Goal: Task Accomplishment & Management: Complete application form

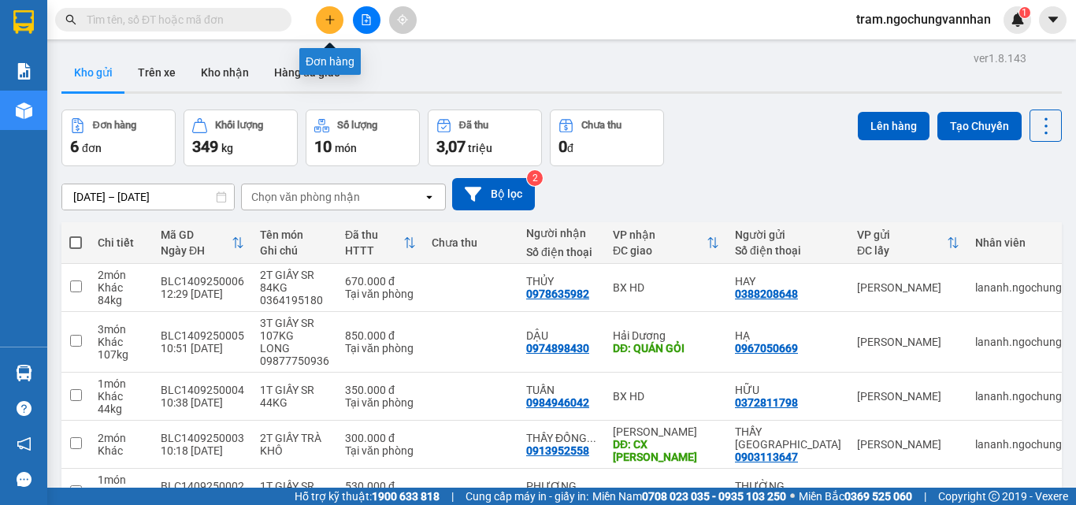
click at [327, 24] on icon "plus" at bounding box center [329, 19] width 11 height 11
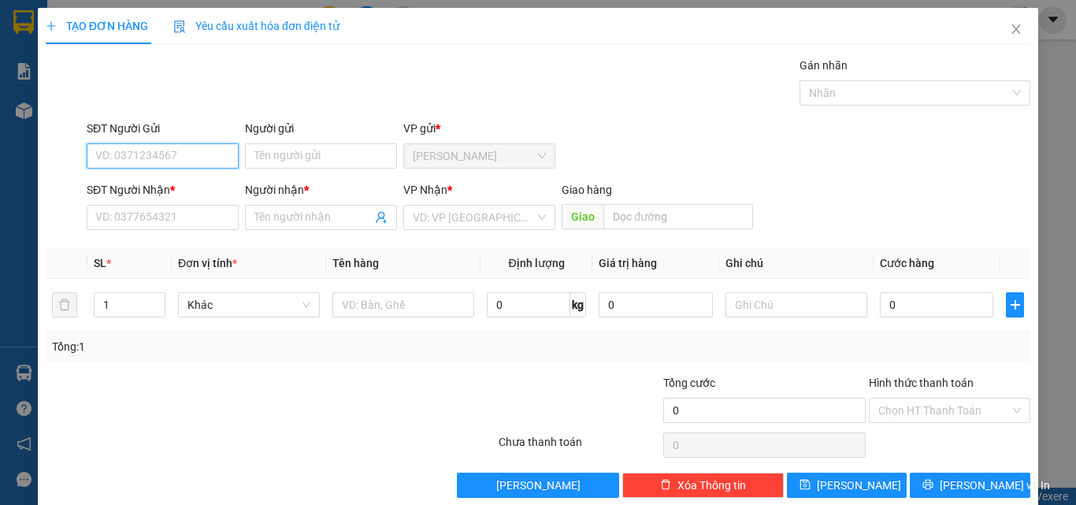
click at [120, 153] on input "SĐT Người Gửi" at bounding box center [163, 155] width 152 height 25
click at [72, 305] on tr "1 Khác 0 kg 0 0" at bounding box center [538, 305] width 984 height 53
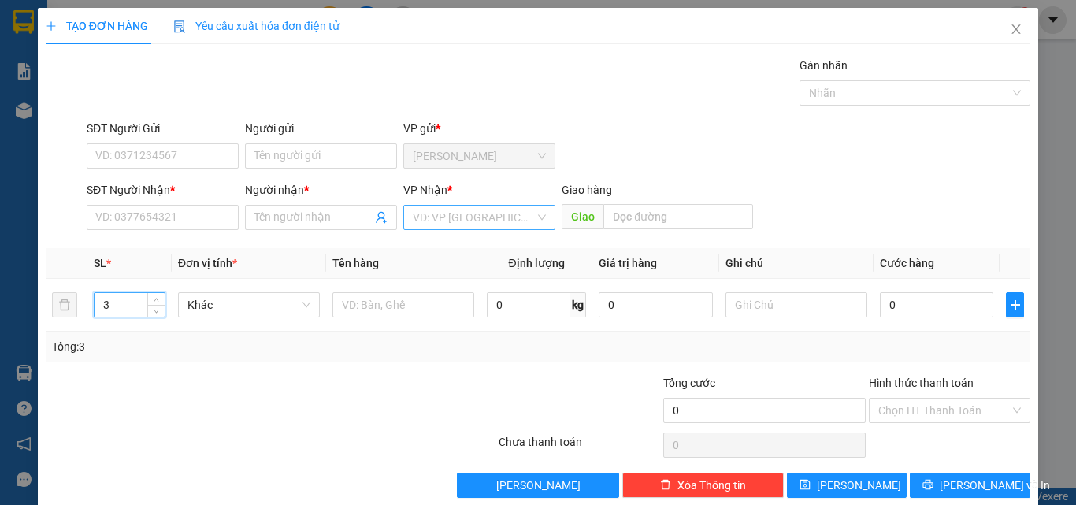
type input "3"
drag, startPoint x: 489, startPoint y: 214, endPoint x: 485, endPoint y: 228, distance: 14.7
click at [487, 214] on input "search" at bounding box center [474, 218] width 122 height 24
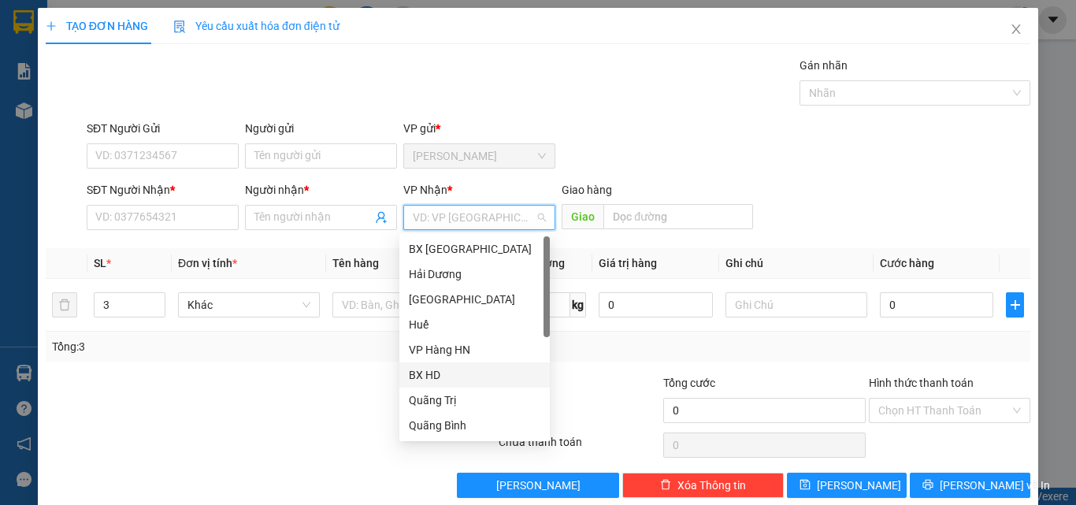
click at [439, 373] on div "BX HD" at bounding box center [475, 374] width 132 height 17
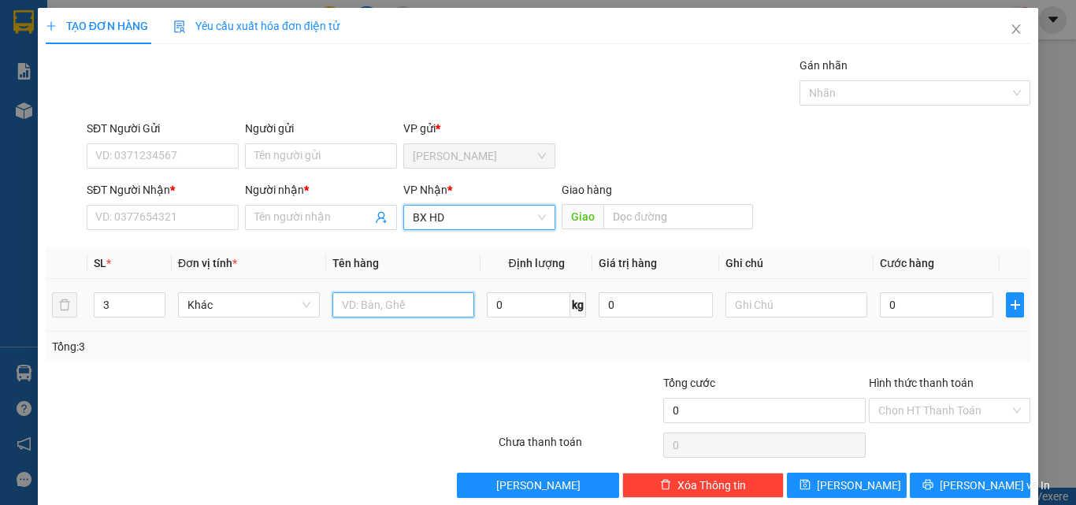
click at [357, 310] on input "text" at bounding box center [403, 304] width 142 height 25
type input "3T GIẤY SR"
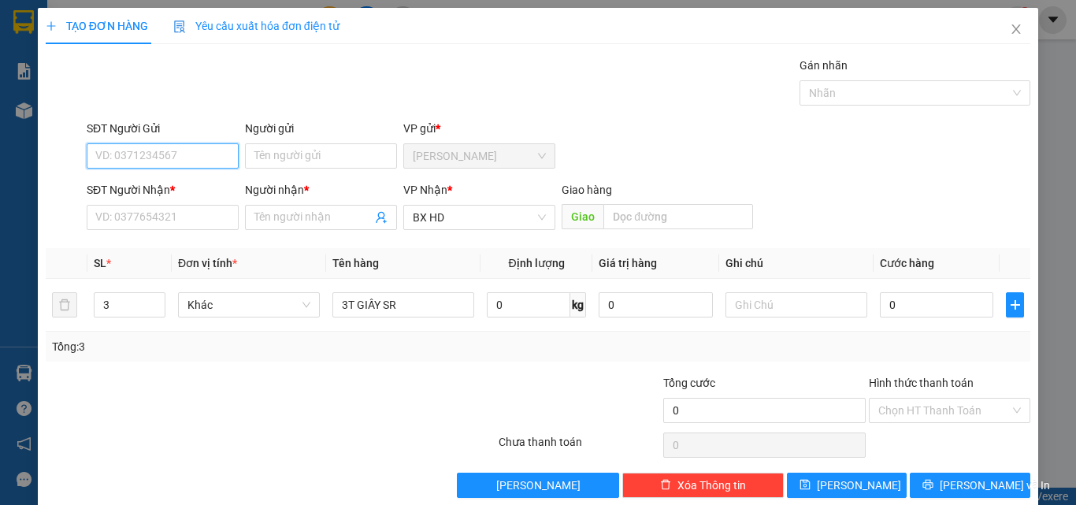
click at [189, 151] on input "SĐT Người Gửi" at bounding box center [163, 155] width 152 height 25
type input "0961149338"
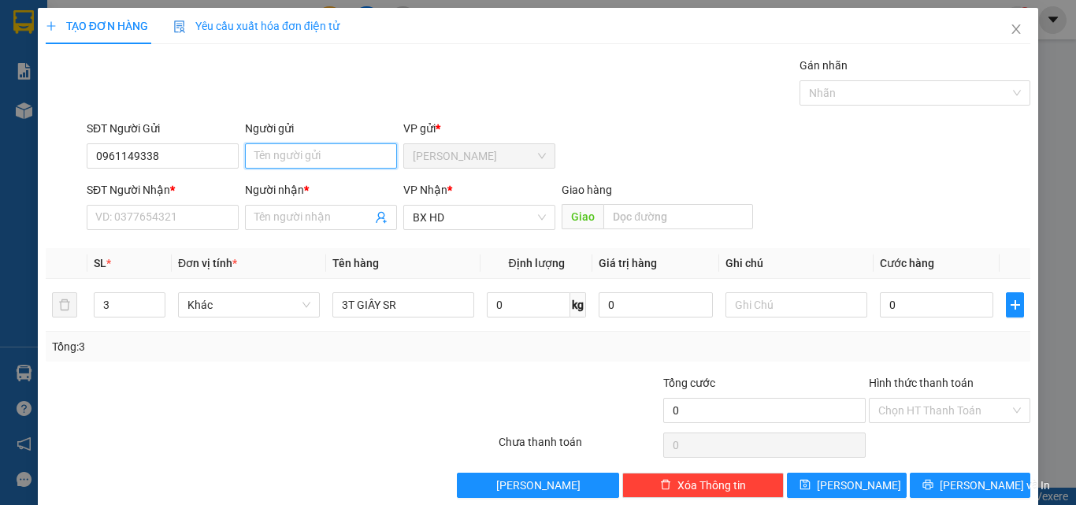
click at [319, 154] on input "Người gửi" at bounding box center [321, 155] width 152 height 25
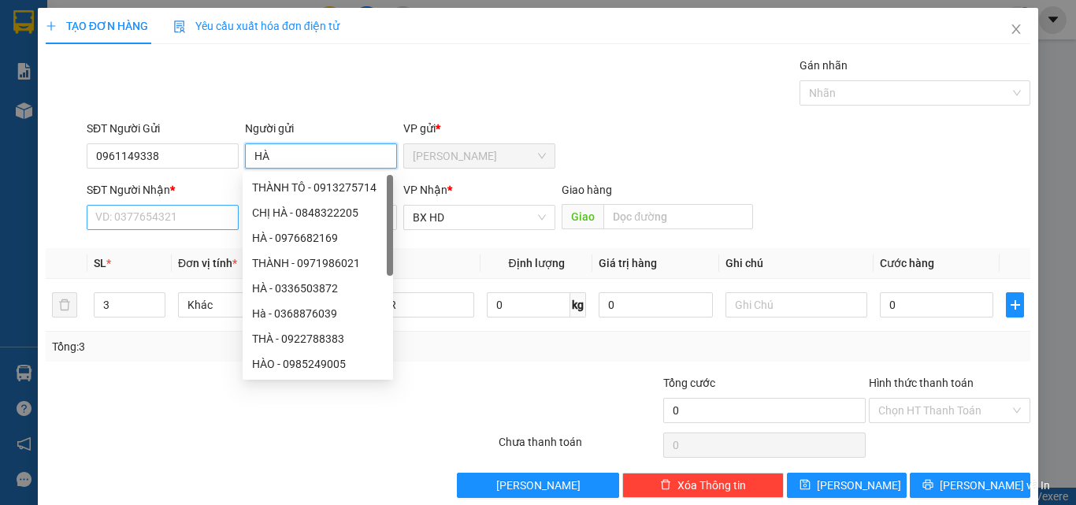
type input "HÀ"
click at [117, 221] on input "SĐT Người Nhận *" at bounding box center [163, 217] width 152 height 25
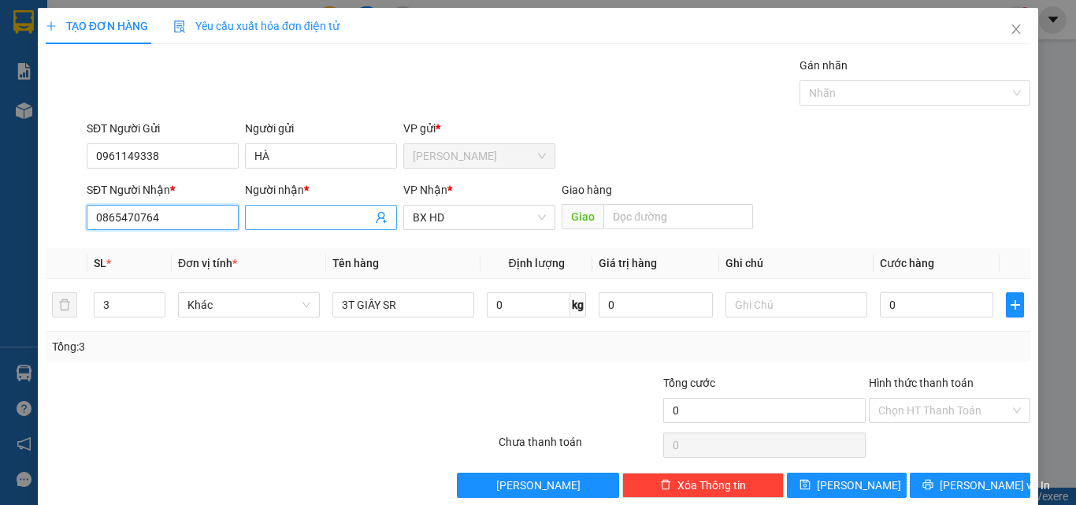
type input "0865470764"
click at [298, 217] on input "Người nhận *" at bounding box center [312, 217] width 117 height 17
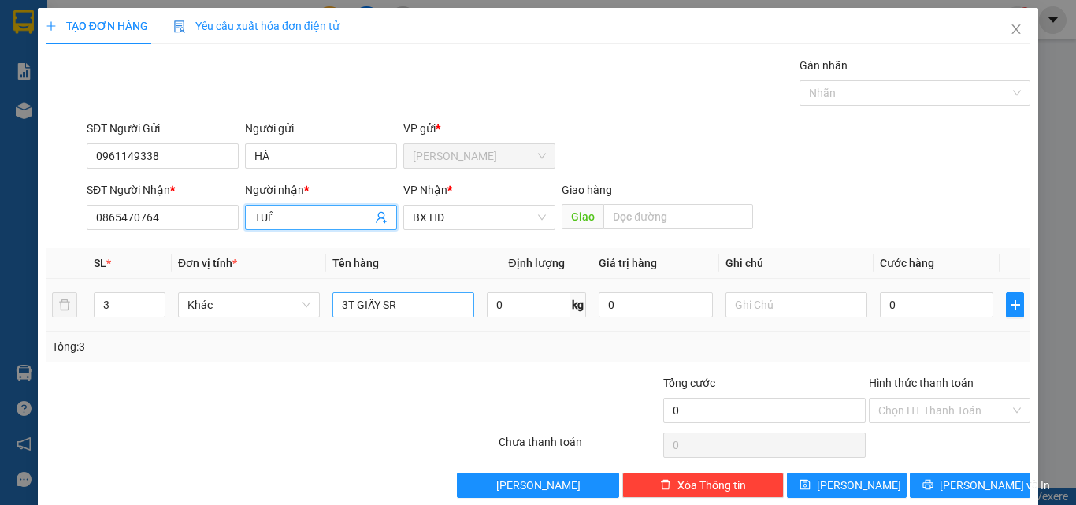
type input "TUẾ"
click at [452, 304] on input "3T GIẤY SR" at bounding box center [403, 304] width 142 height 25
type input "3T GIẤY SR 58KG"
click at [505, 295] on input "0" at bounding box center [528, 304] width 83 height 25
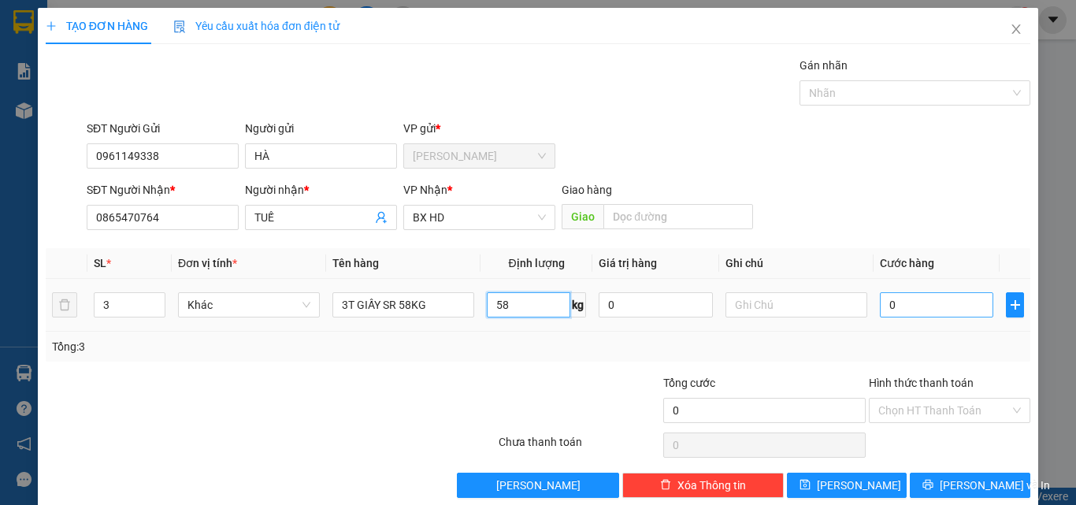
type input "58"
click at [897, 305] on input "0" at bounding box center [936, 304] width 113 height 25
type input "4"
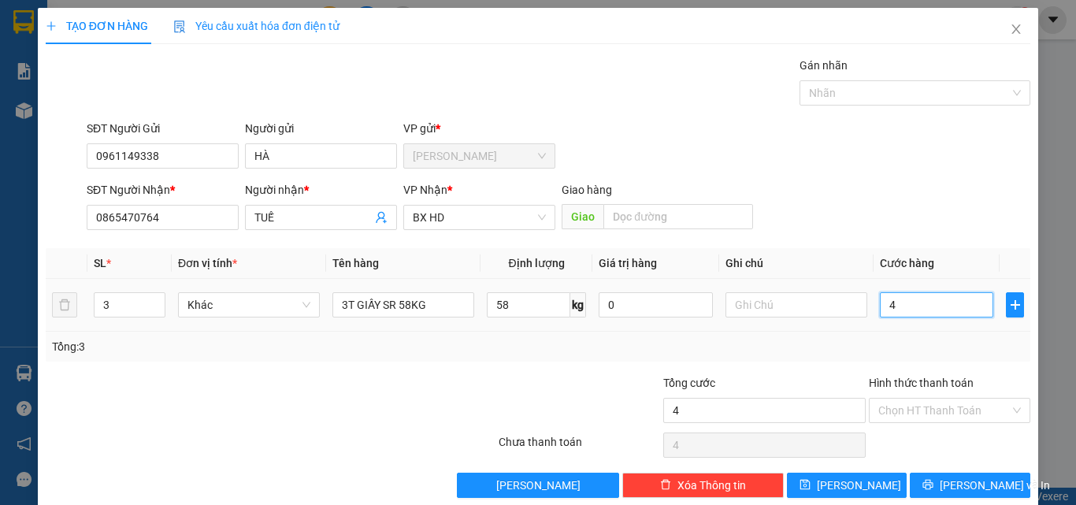
type input "46"
type input "460"
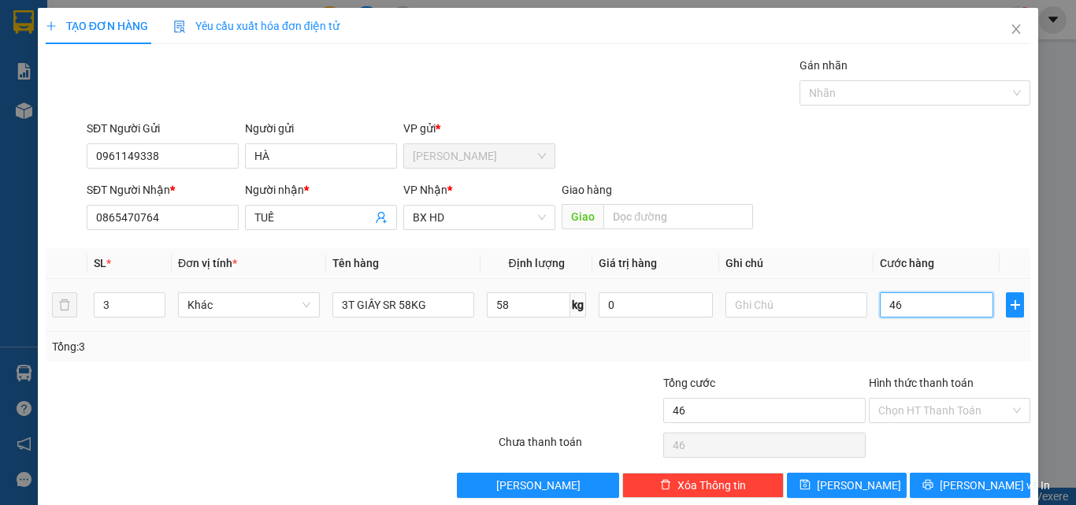
type input "460"
type input "4.600"
type input "46.000"
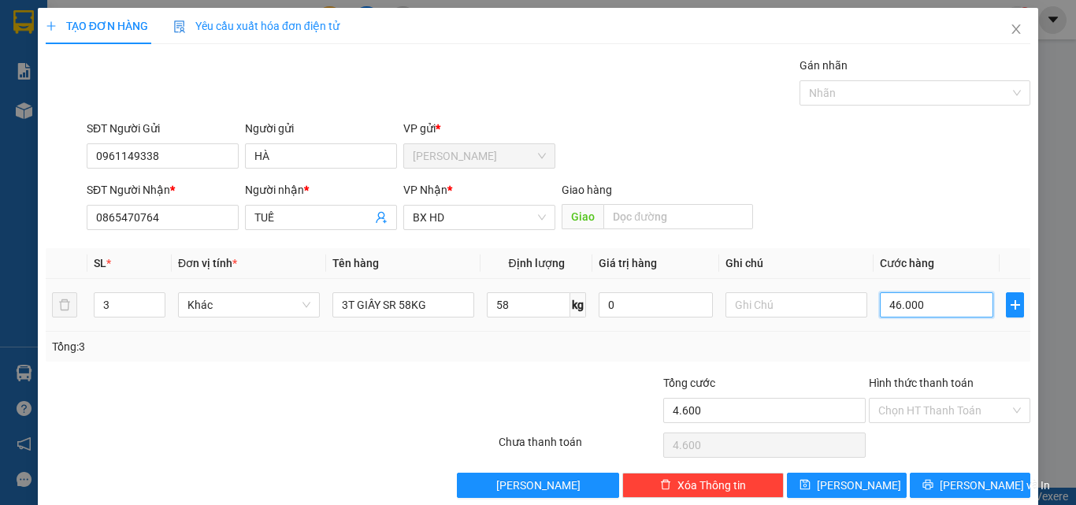
type input "46.000"
type input "460.000"
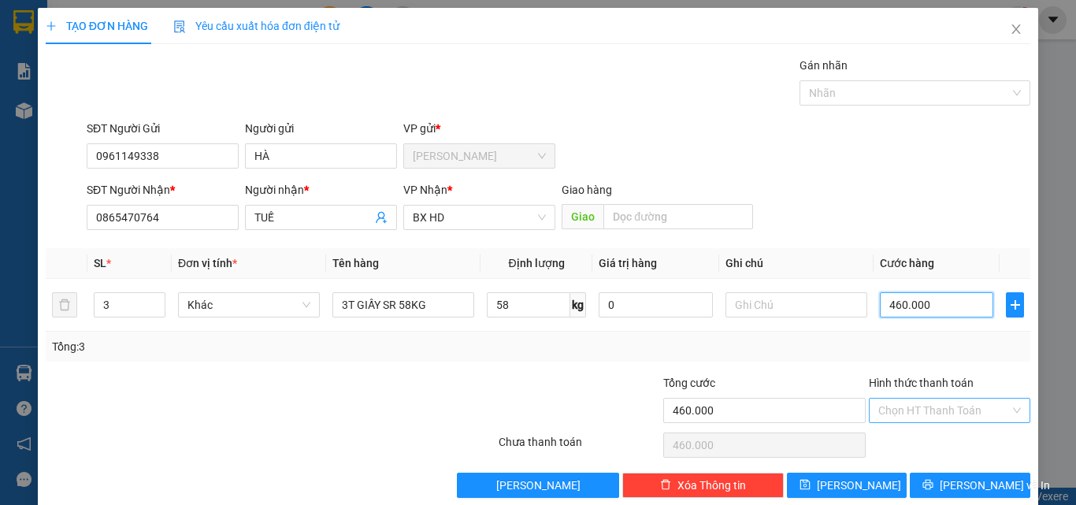
type input "460.000"
click at [945, 407] on input "Hình thức thanh toán" at bounding box center [944, 410] width 132 height 24
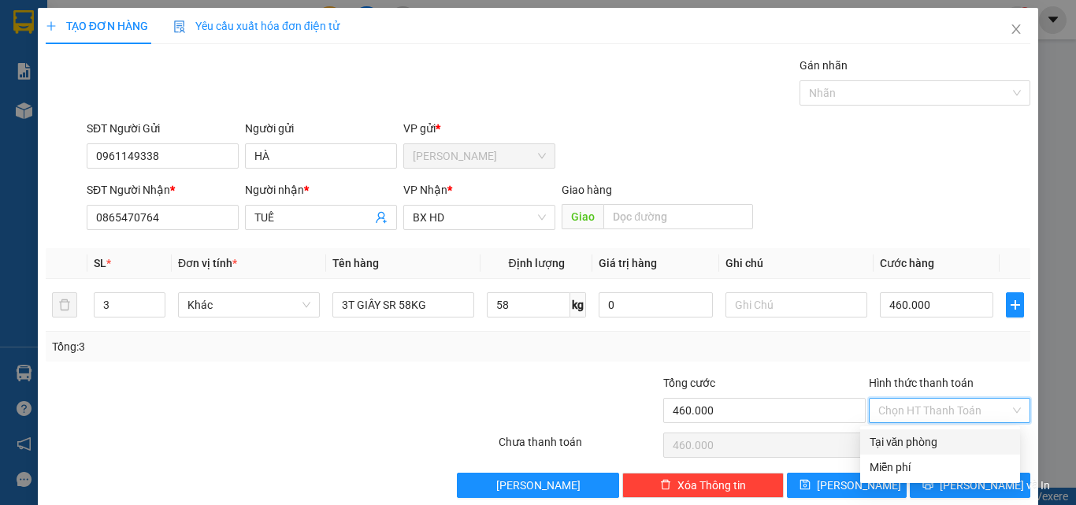
click at [914, 436] on div "Tại văn phòng" at bounding box center [939, 441] width 141 height 17
type input "0"
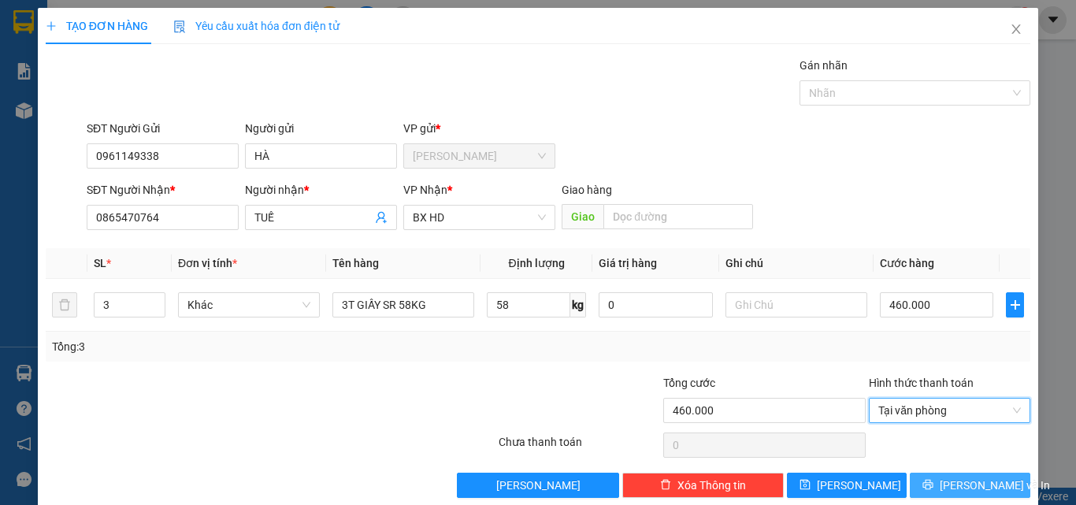
click at [929, 481] on button "[PERSON_NAME] và In" at bounding box center [970, 485] width 120 height 25
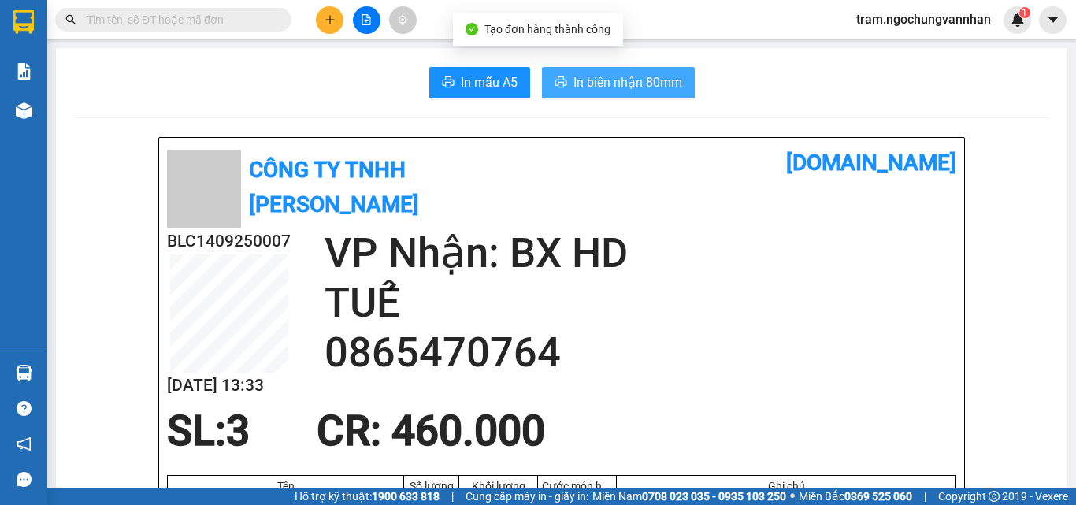
click at [573, 73] on span "In biên nhận 80mm" at bounding box center [627, 82] width 109 height 20
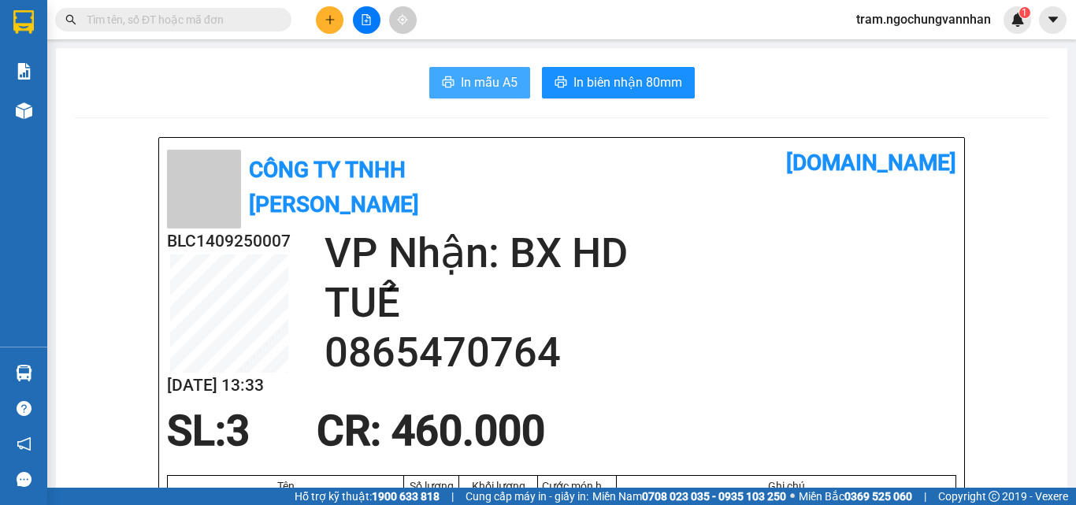
click at [462, 84] on span "In mẫu A5" at bounding box center [489, 82] width 57 height 20
click at [328, 20] on icon "plus" at bounding box center [329, 19] width 11 height 11
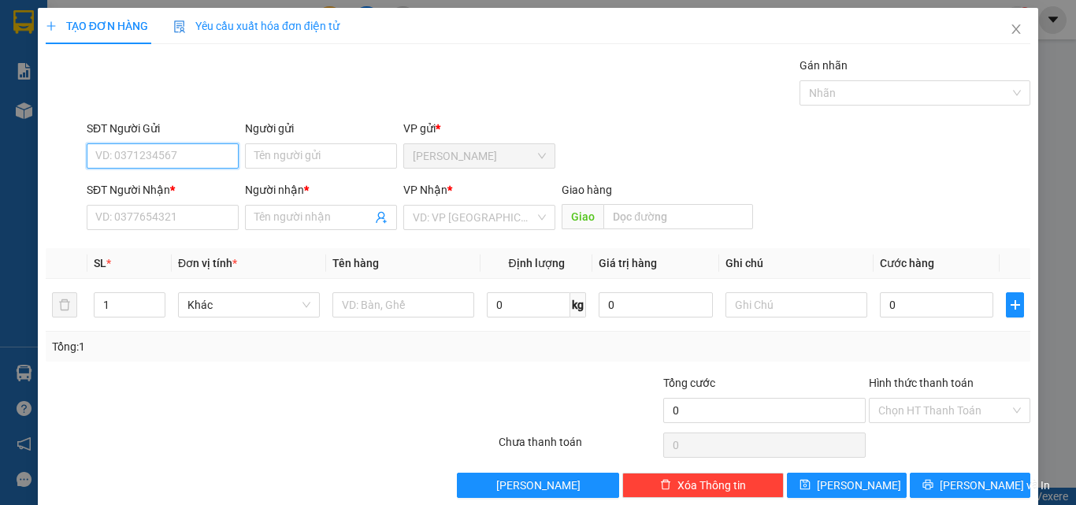
click at [179, 143] on input "SĐT Người Gửi" at bounding box center [163, 155] width 152 height 25
drag, startPoint x: 127, startPoint y: 293, endPoint x: 80, endPoint y: 305, distance: 47.9
click at [80, 305] on tr "1 Khác 0 kg 0 0" at bounding box center [538, 305] width 984 height 53
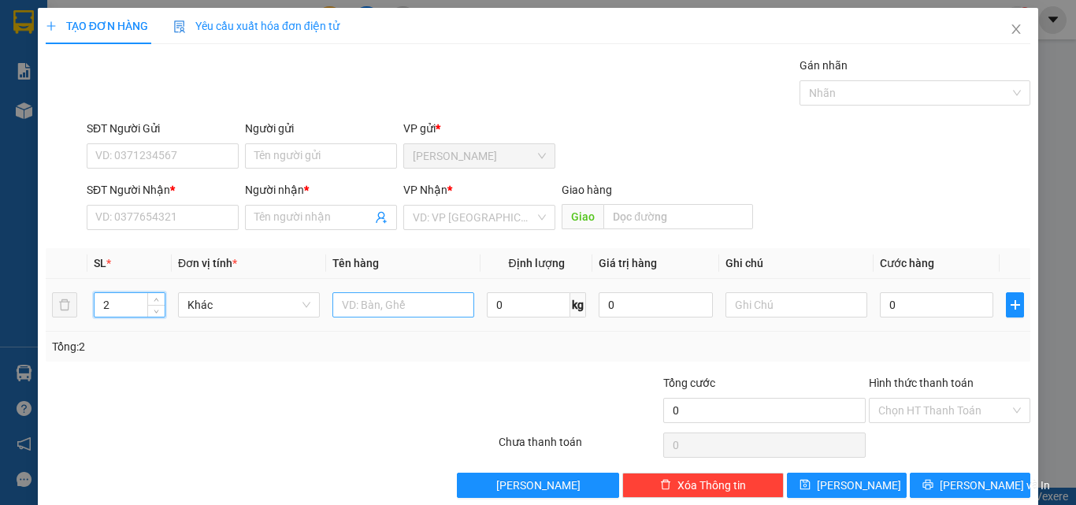
type input "2"
click at [428, 298] on input "text" at bounding box center [403, 304] width 142 height 25
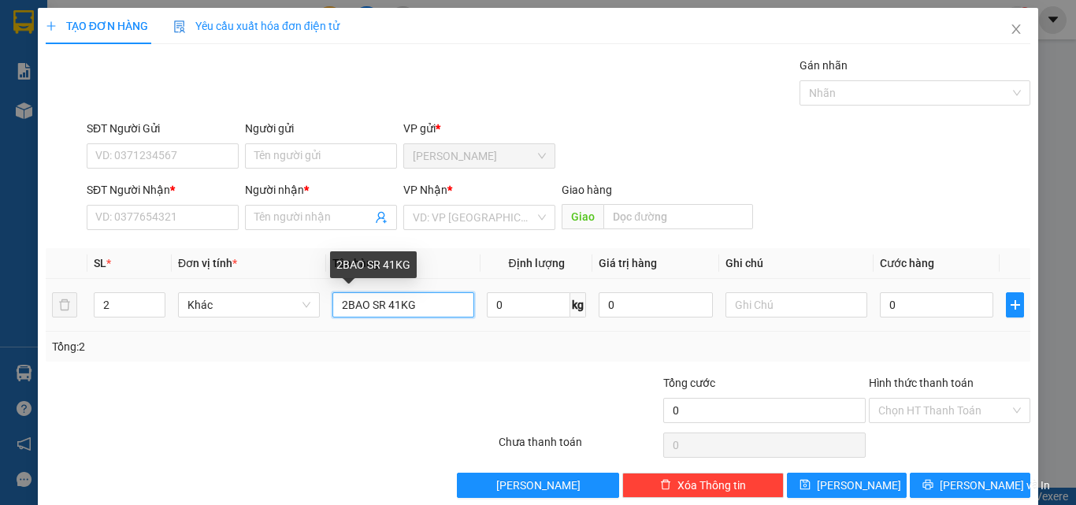
click at [397, 304] on input "2BAO SR 41KG" at bounding box center [403, 304] width 142 height 25
type input "2BAO SR 40KG"
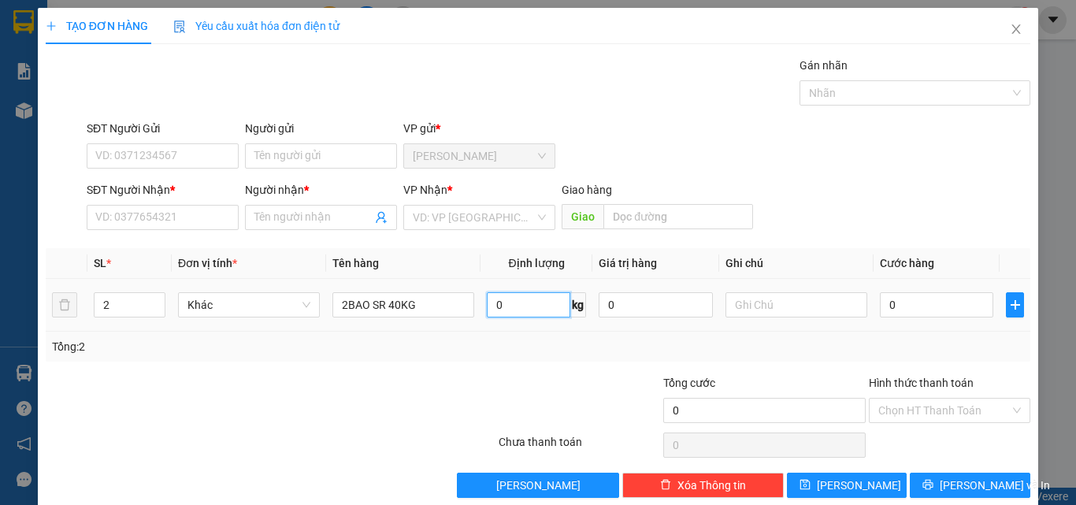
click at [518, 317] on input "0" at bounding box center [528, 304] width 83 height 25
type input "40"
click at [962, 306] on input "0" at bounding box center [936, 304] width 113 height 25
type input "3"
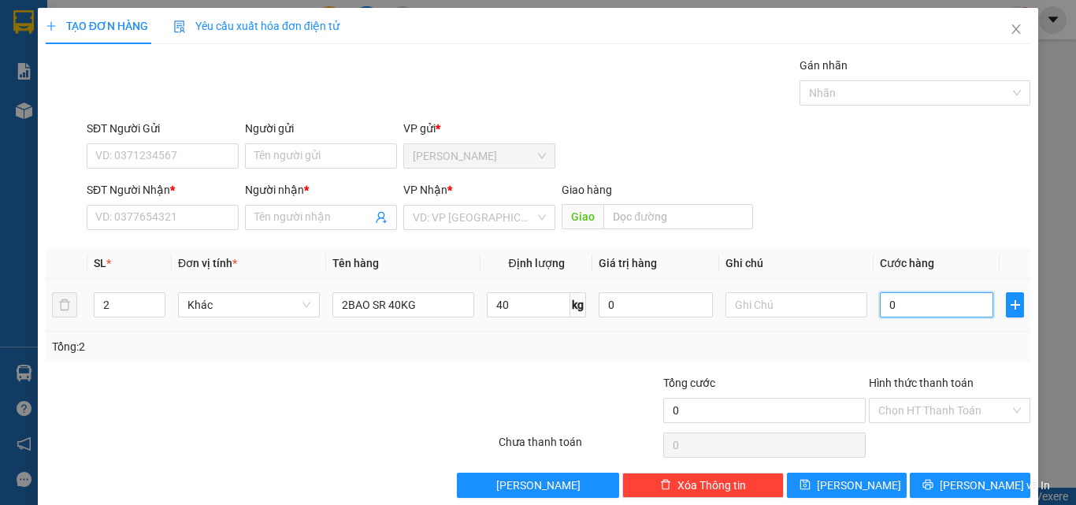
type input "3"
type input "32"
type input "320"
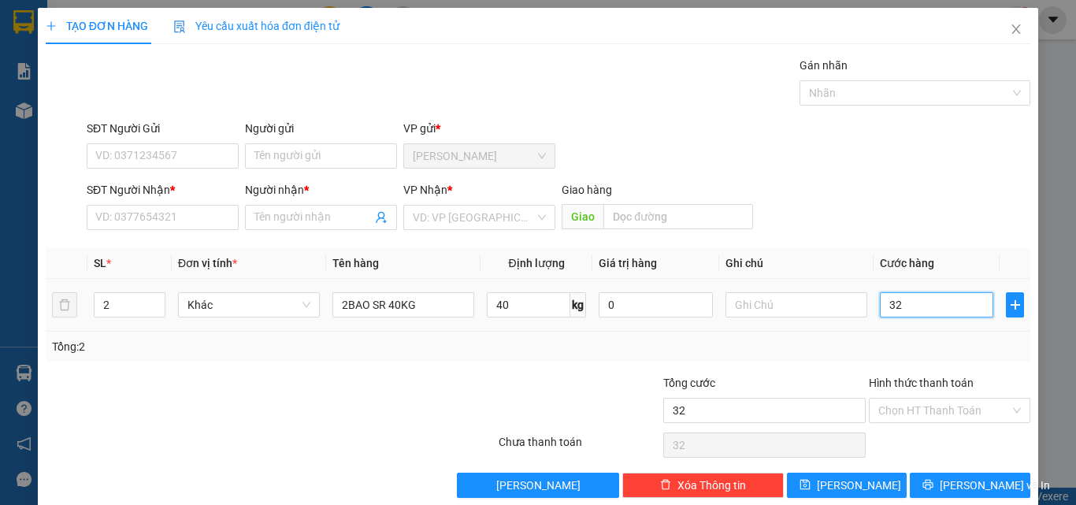
type input "320"
type input "3.200"
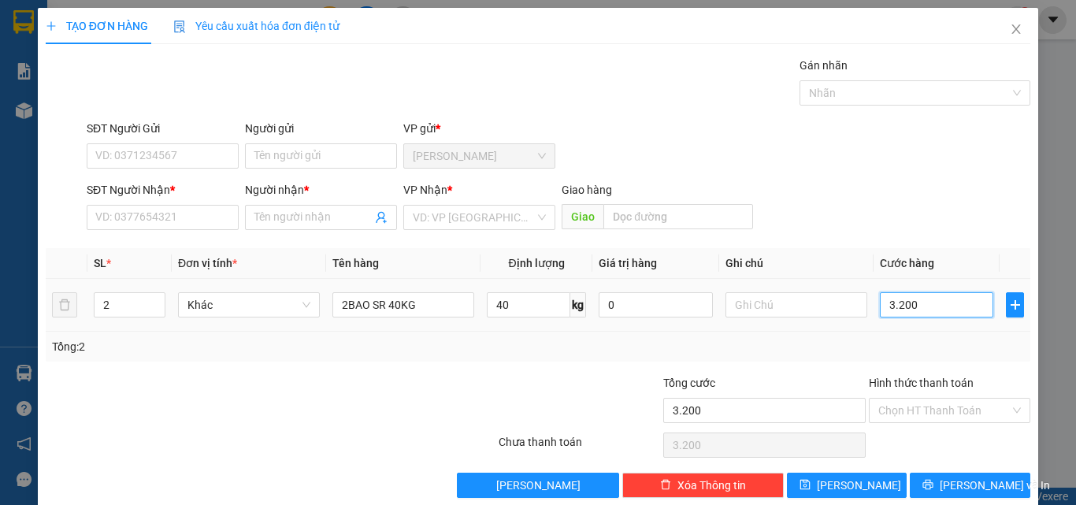
type input "32.000"
type input "320.000"
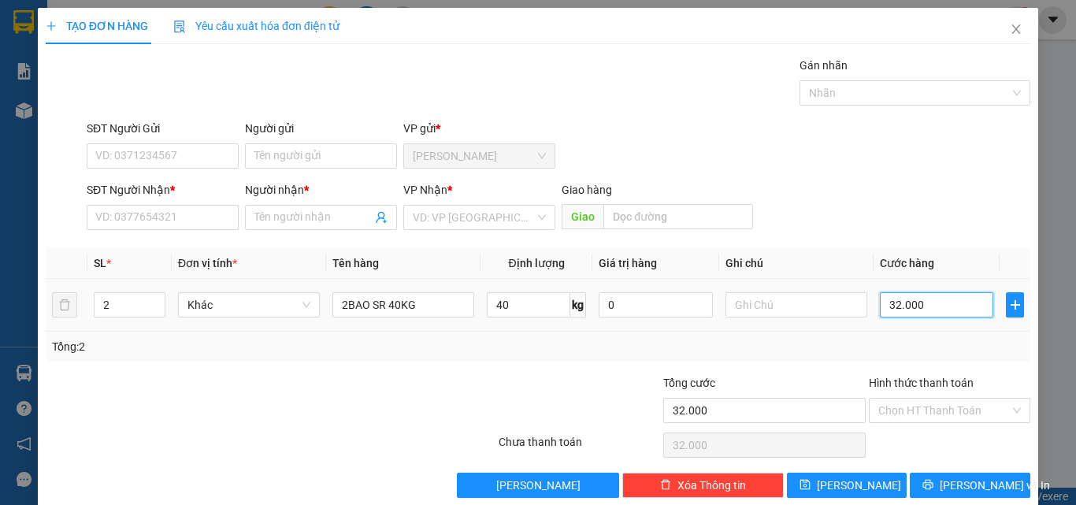
type input "320.000"
click at [475, 229] on div "VD: VP [GEOGRAPHIC_DATA]" at bounding box center [479, 217] width 152 height 25
type input "320.000"
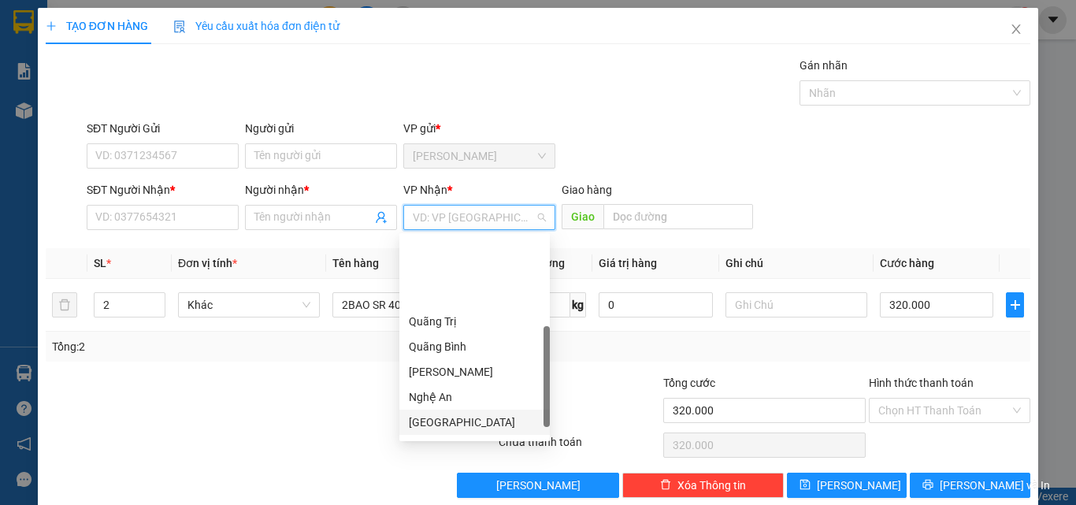
scroll to position [158, 0]
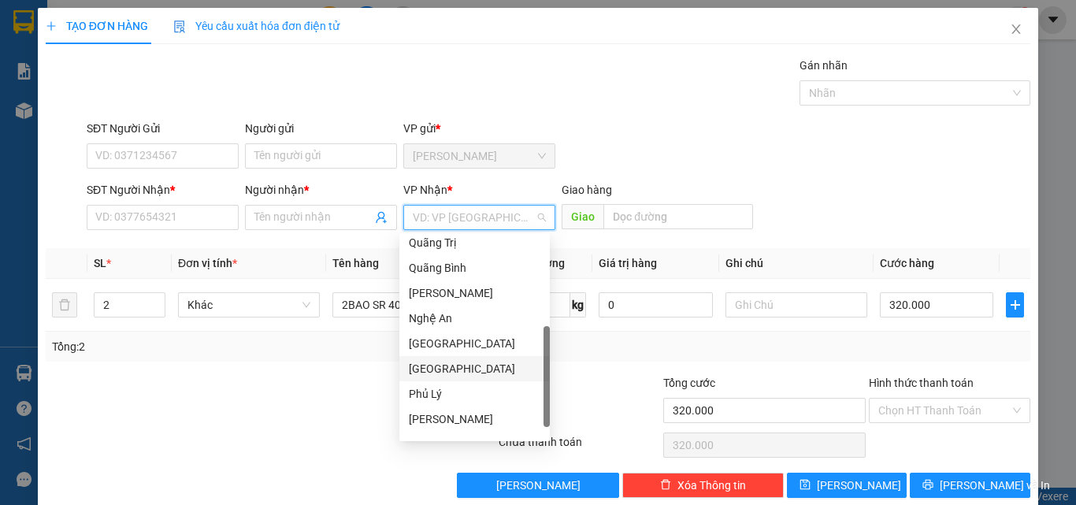
click at [451, 370] on div "[GEOGRAPHIC_DATA]" at bounding box center [475, 368] width 132 height 17
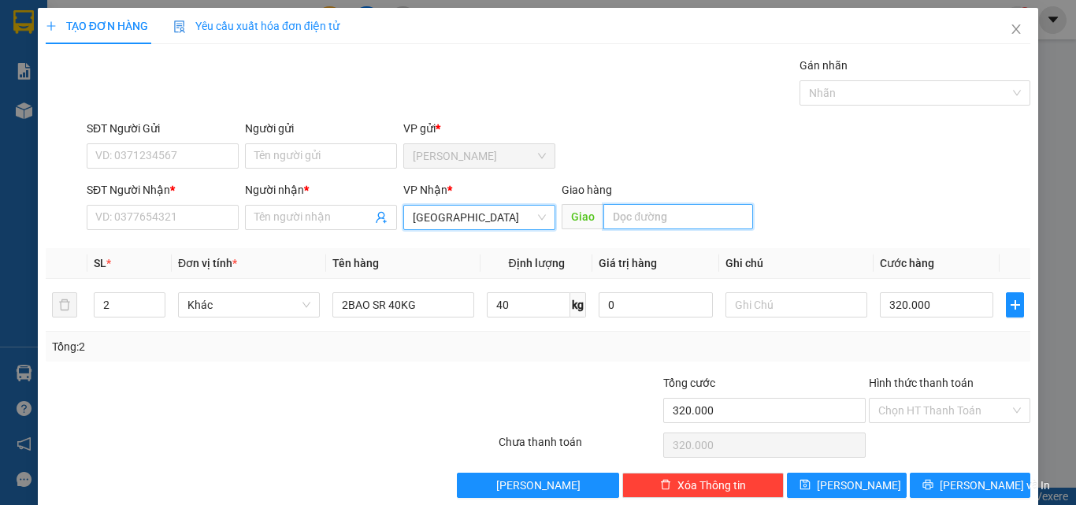
click at [633, 217] on input "text" at bounding box center [678, 216] width 150 height 25
type input "t"
type input "TAM ĐIỆP"
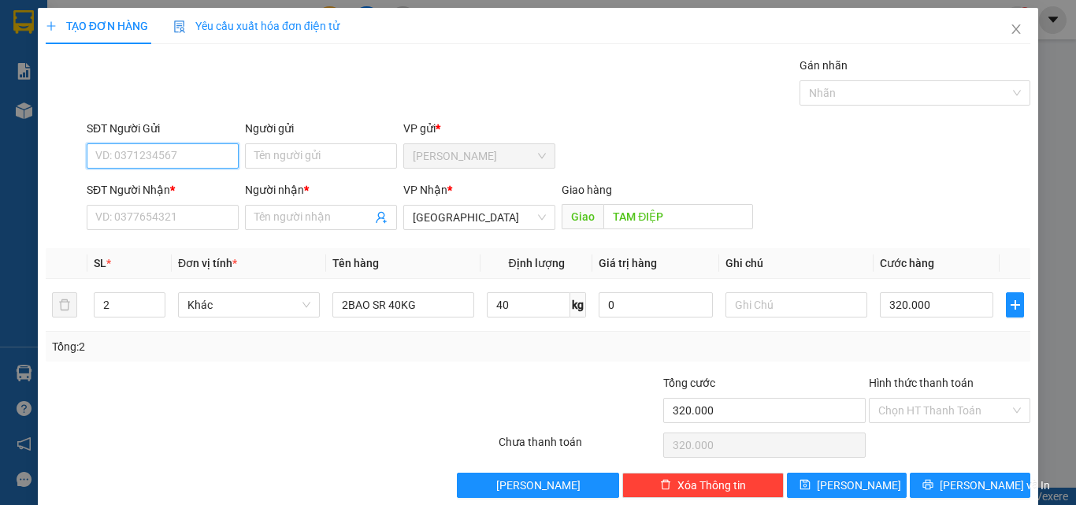
click at [125, 156] on input "SĐT Người Gửi" at bounding box center [163, 155] width 152 height 25
click at [98, 152] on input "SĐT Người Gửi" at bounding box center [163, 155] width 152 height 25
type input "0363573778"
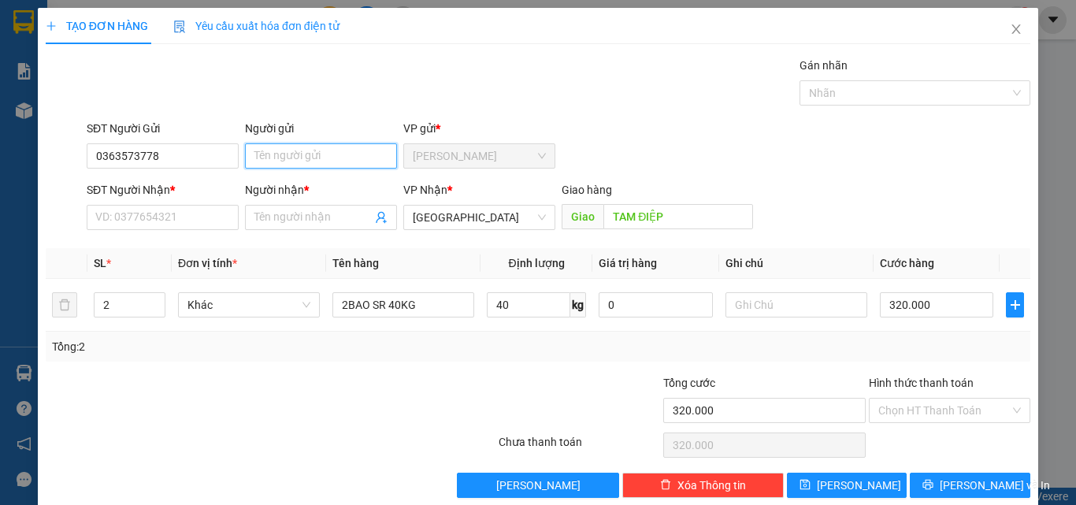
click at [290, 163] on input "Người gửi" at bounding box center [321, 155] width 152 height 25
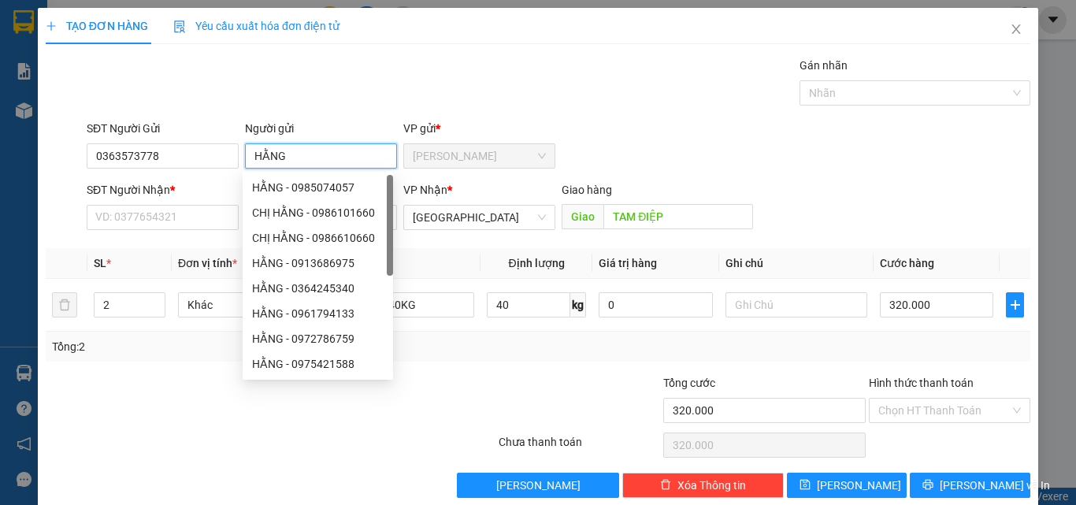
click at [260, 155] on input "HẰNG" at bounding box center [321, 155] width 152 height 25
type input "BẰNG"
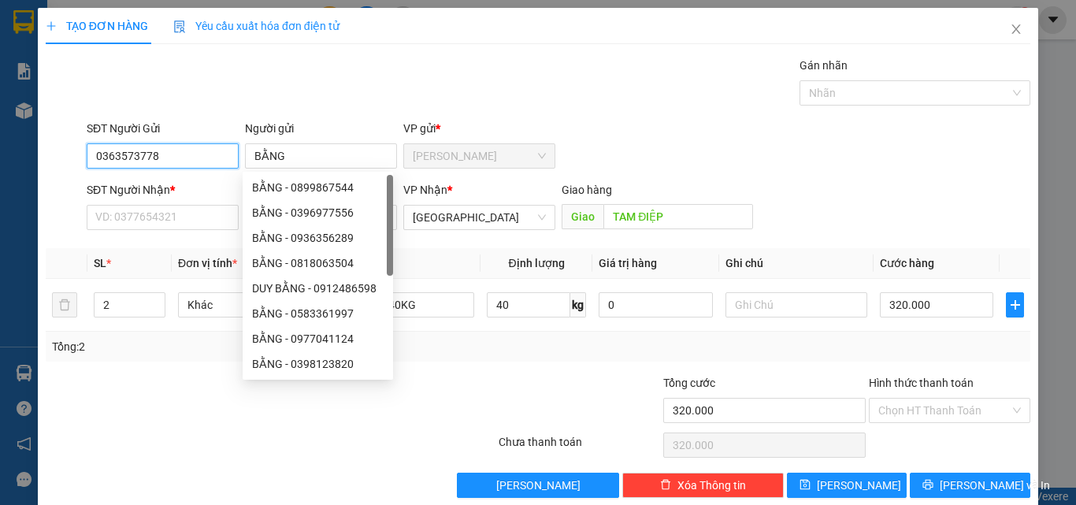
click at [141, 152] on input "0363573778" at bounding box center [163, 155] width 152 height 25
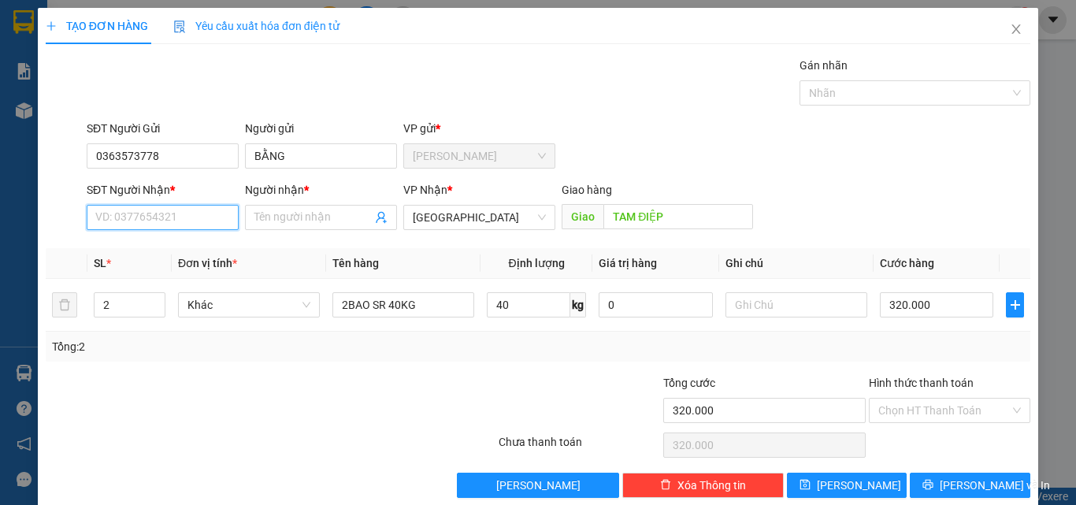
click at [134, 222] on input "SĐT Người Nhận *" at bounding box center [163, 217] width 152 height 25
type input "0862512862"
click at [298, 221] on input "Người nhận *" at bounding box center [312, 217] width 117 height 17
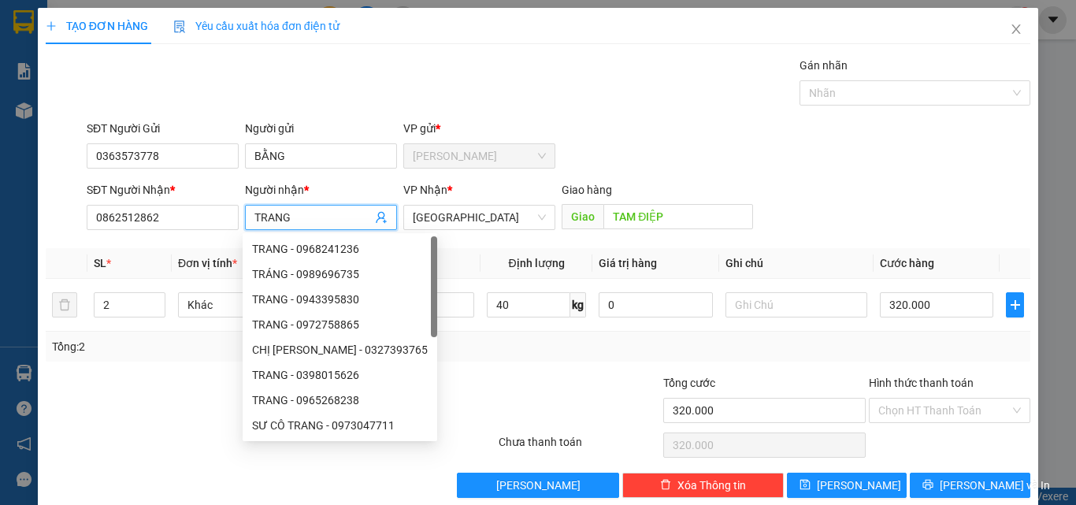
type input "TRANG"
click at [678, 112] on div "Transit Pickup Surcharge Ids Transit Deliver Surcharge Ids Transit Deliver Surc…" at bounding box center [538, 277] width 984 height 441
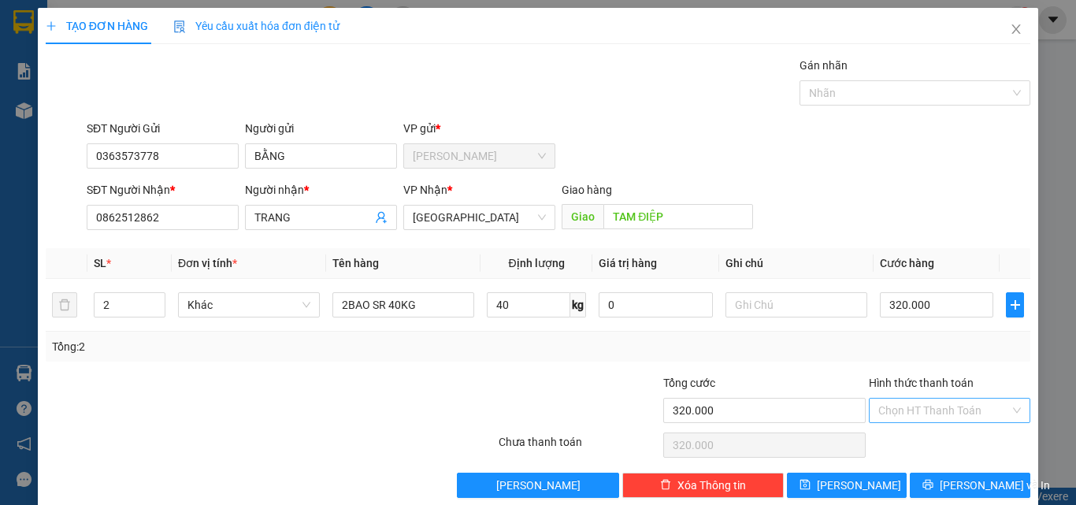
click at [895, 411] on input "Hình thức thanh toán" at bounding box center [944, 410] width 132 height 24
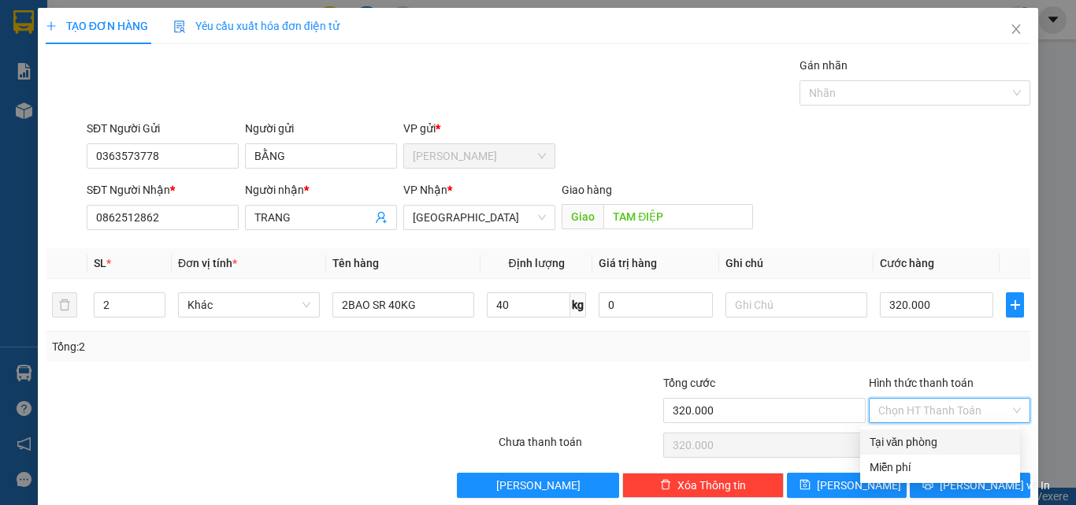
click at [893, 447] on div "Tại văn phòng" at bounding box center [939, 441] width 141 height 17
type input "0"
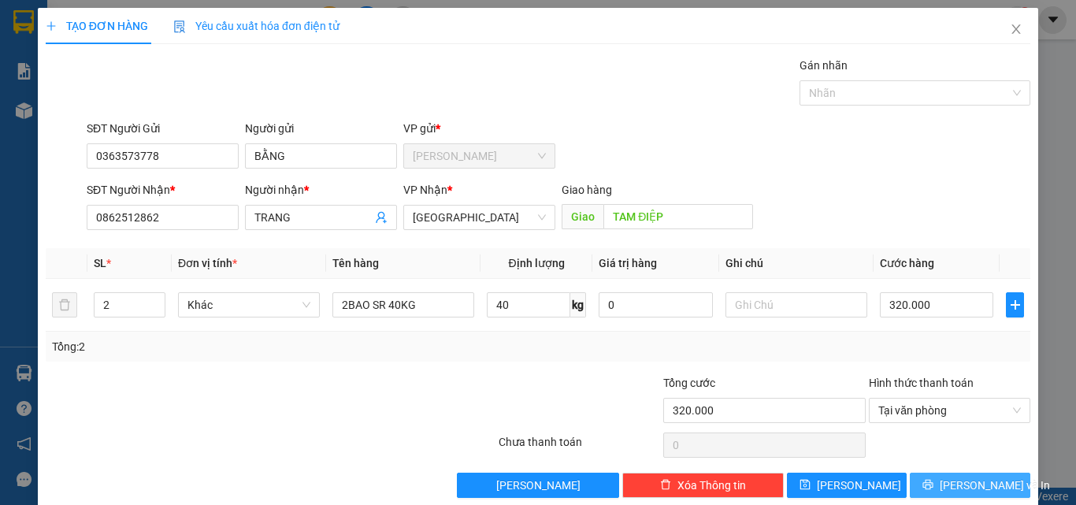
click at [953, 486] on span "[PERSON_NAME] và In" at bounding box center [995, 484] width 110 height 17
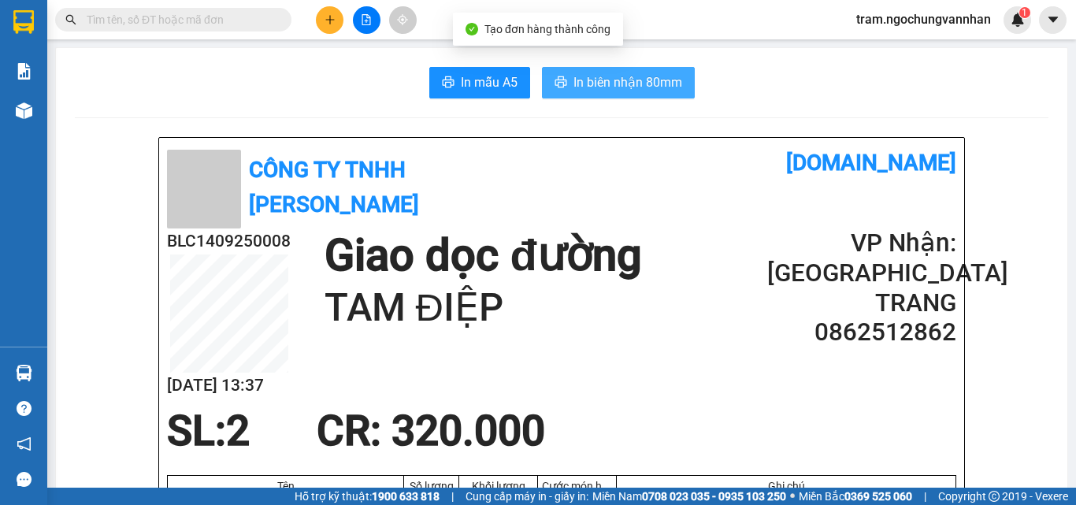
click at [624, 84] on span "In biên nhận 80mm" at bounding box center [627, 82] width 109 height 20
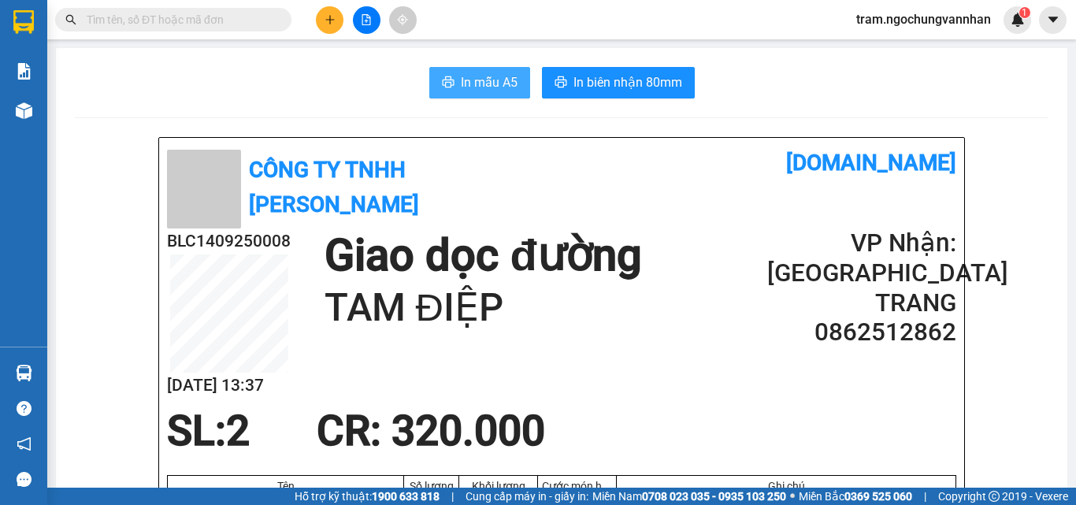
click at [465, 71] on button "In mẫu A5" at bounding box center [479, 83] width 101 height 32
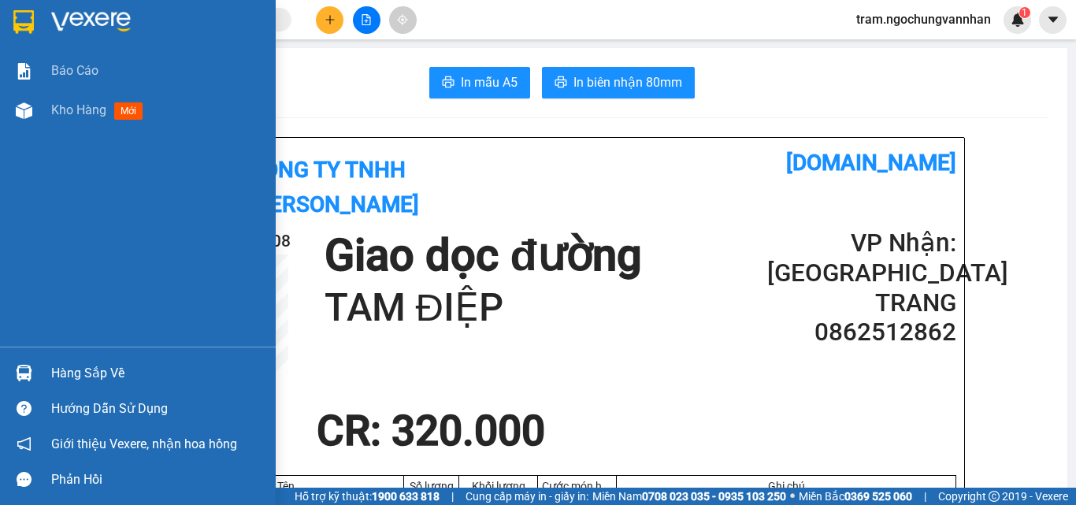
click at [56, 117] on span "Kho hàng" at bounding box center [78, 109] width 55 height 15
